Goal: Transaction & Acquisition: Purchase product/service

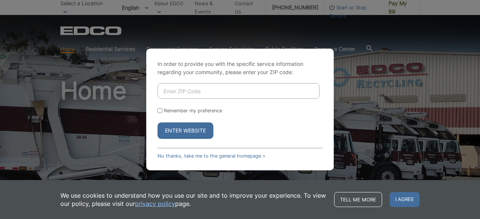
click at [188, 94] on input "Enter ZIP Code" at bounding box center [239, 91] width 162 height 16
type input "92081"
click at [158, 111] on input "Remember my preference" at bounding box center [160, 110] width 5 height 5
checkbox input "true"
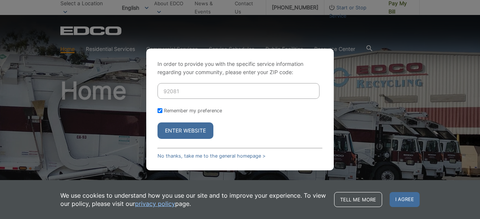
click at [174, 132] on button "Enter Website" at bounding box center [186, 131] width 56 height 17
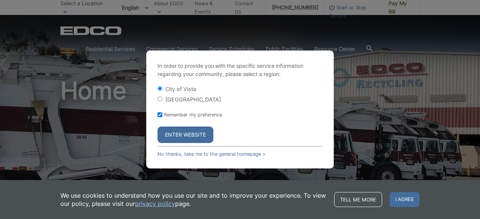
click at [188, 138] on button "Enter Website" at bounding box center [186, 135] width 56 height 17
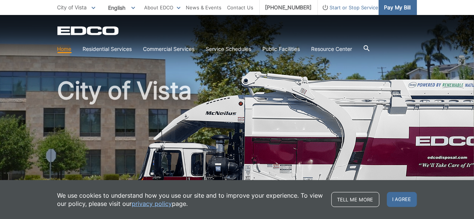
click at [389, 9] on span "Pay My Bill" at bounding box center [397, 7] width 27 height 8
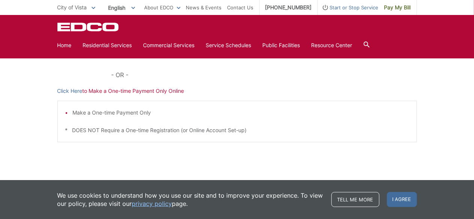
scroll to position [252, 0]
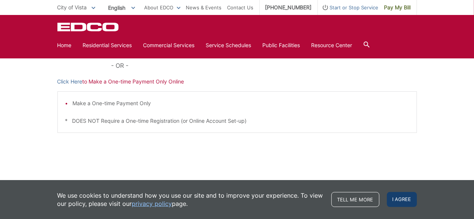
click at [402, 201] on span "I agree" at bounding box center [402, 199] width 30 height 15
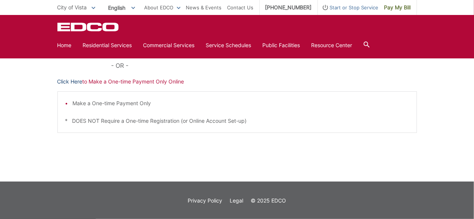
click at [73, 81] on link "Click Here" at bounding box center [69, 82] width 25 height 8
